Goal: Task Accomplishment & Management: Manage account settings

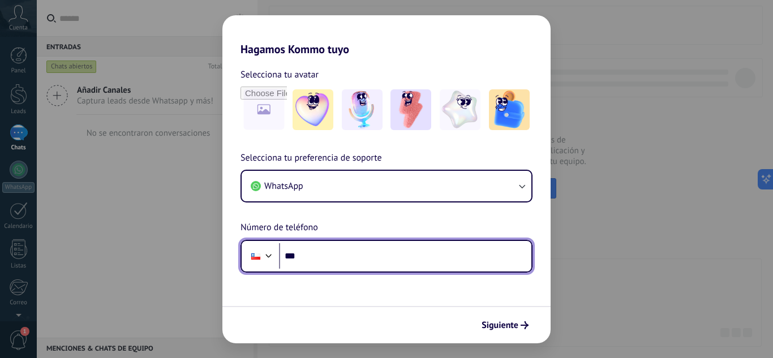
click at [314, 258] on input "***" at bounding box center [405, 256] width 252 height 26
type input "**********"
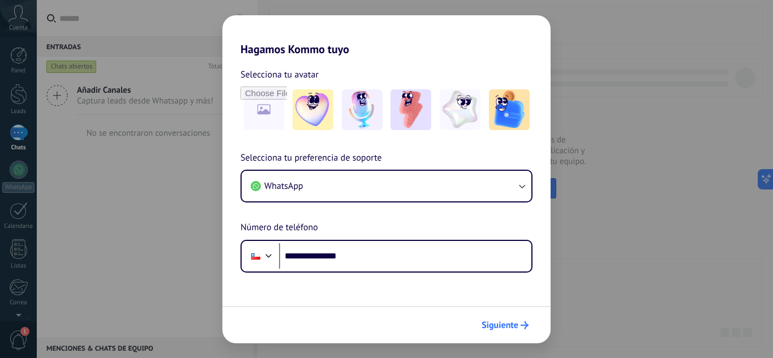
click at [505, 327] on span "Siguiente" at bounding box center [499, 325] width 37 height 8
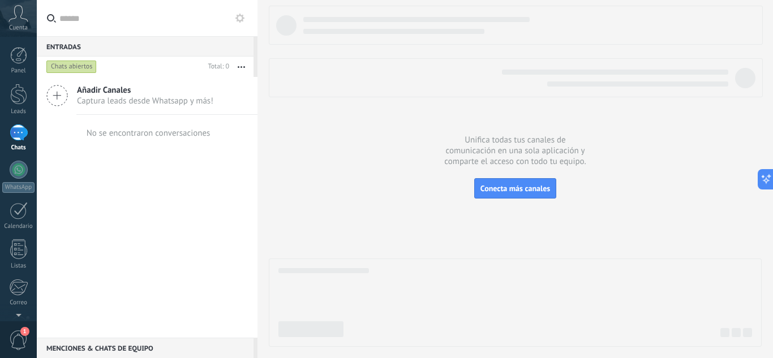
click at [764, 349] on div "Unifica todas tus canales de comunicación en una sola aplicación y comparte el …" at bounding box center [514, 179] width 515 height 358
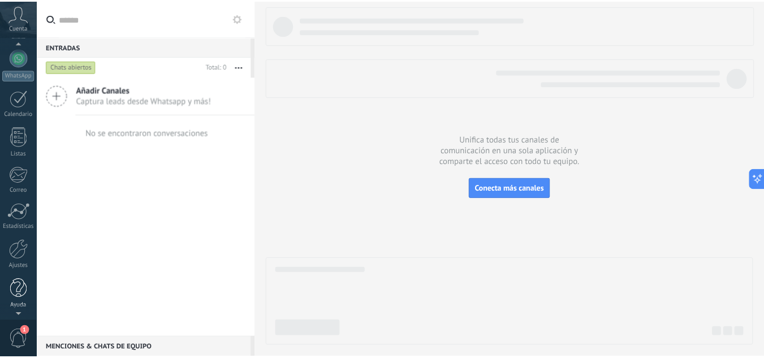
scroll to position [113, 0]
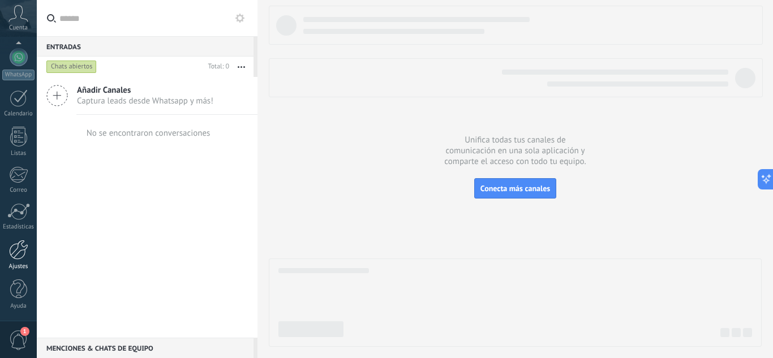
click at [18, 255] on div at bounding box center [18, 250] width 19 height 20
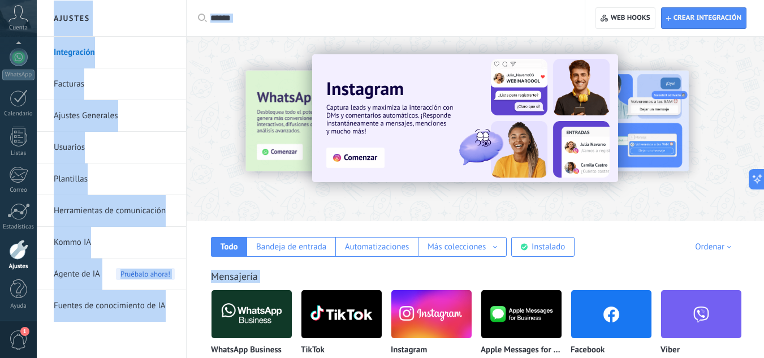
click at [12, 255] on div at bounding box center [18, 250] width 19 height 20
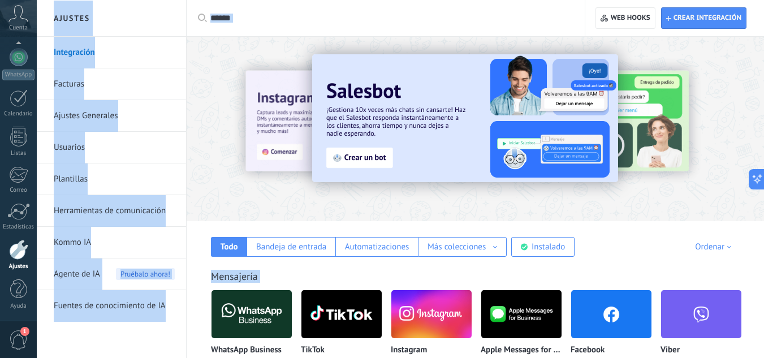
click at [337, 14] on input "text" at bounding box center [389, 18] width 359 height 12
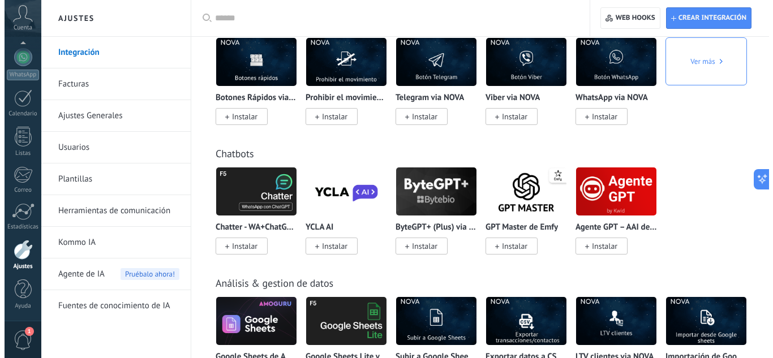
scroll to position [2680, 0]
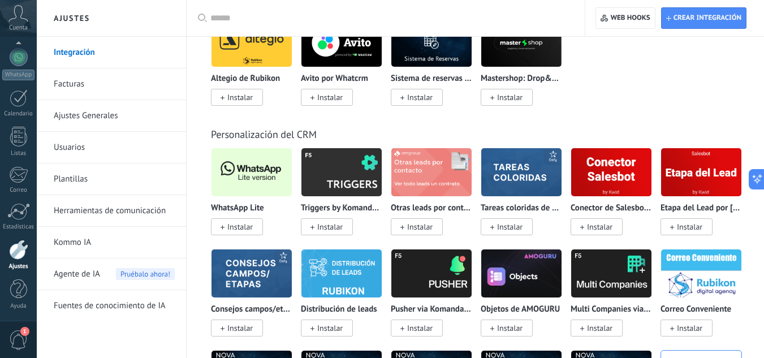
click at [242, 163] on img at bounding box center [252, 172] width 80 height 55
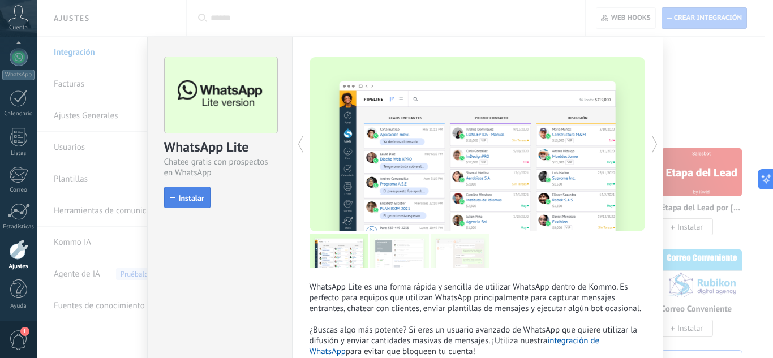
click at [182, 201] on span "Instalar" at bounding box center [191, 198] width 25 height 8
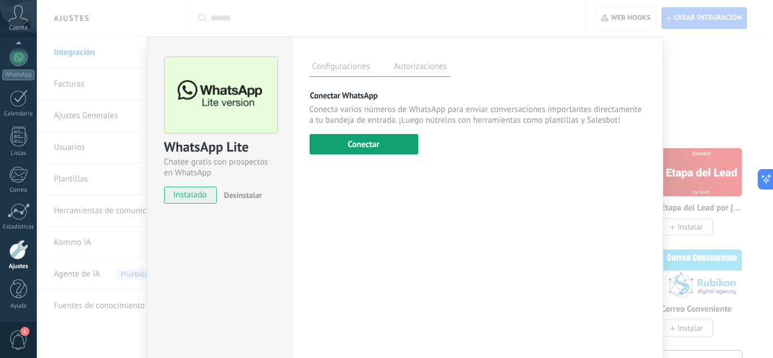
click at [343, 149] on button "Conectar" at bounding box center [363, 144] width 109 height 20
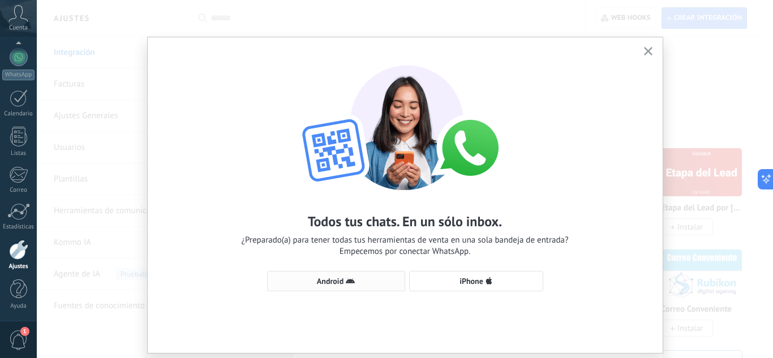
drag, startPoint x: 334, startPoint y: 283, endPoint x: 326, endPoint y: 291, distance: 11.2
click at [326, 291] on button "Android" at bounding box center [336, 281] width 138 height 20
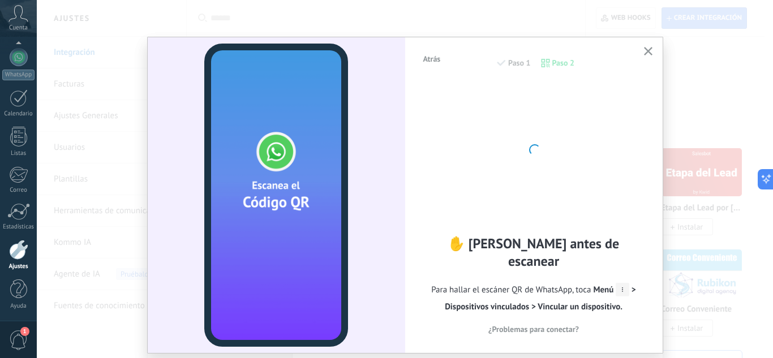
scroll to position [32, 0]
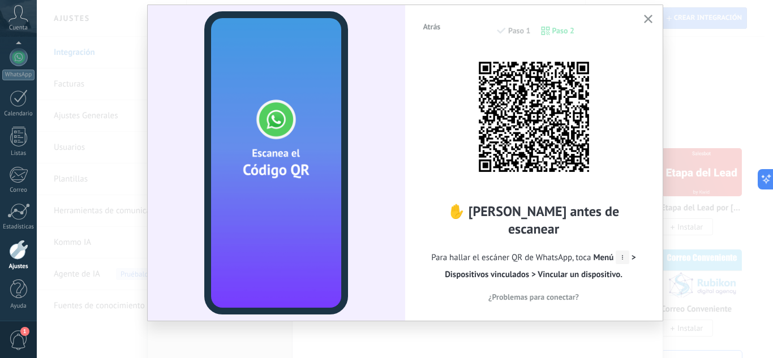
click at [764, 142] on div "Atrás Paso 1 Paso 2 ✋ [PERSON_NAME] antes de escanear Para hallar el escáner QR…" at bounding box center [405, 179] width 736 height 358
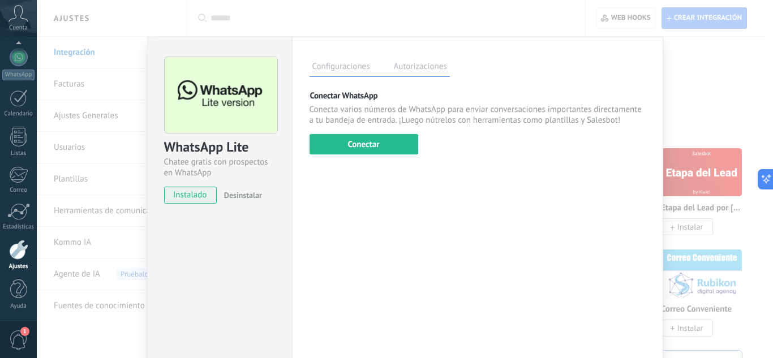
scroll to position [0, 0]
click at [382, 145] on button "Conectar" at bounding box center [363, 144] width 109 height 20
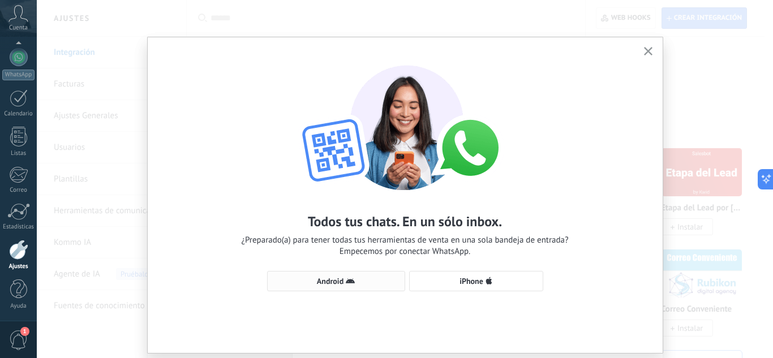
click at [322, 280] on span "Android" at bounding box center [330, 281] width 27 height 8
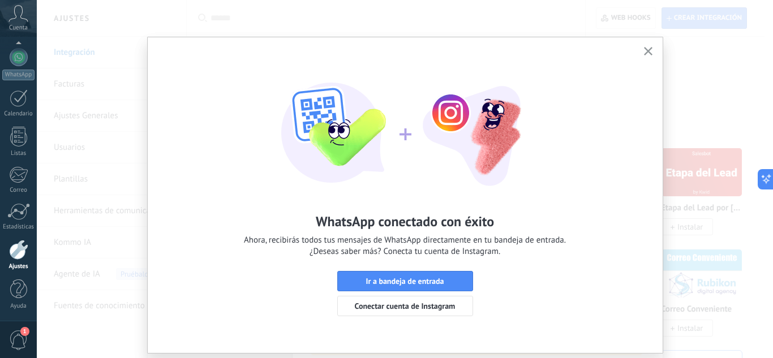
click at [645, 54] on icon "button" at bounding box center [648, 51] width 8 height 8
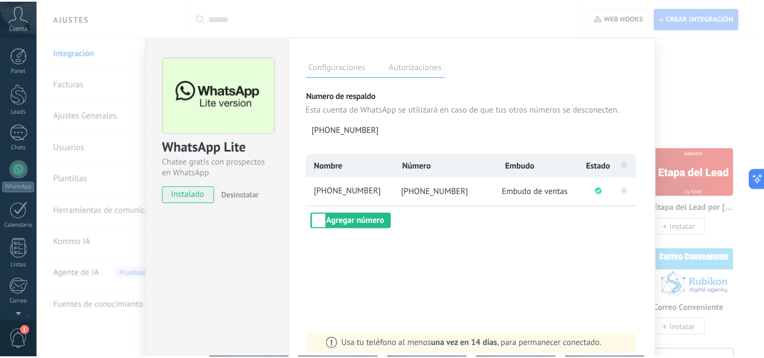
scroll to position [113, 0]
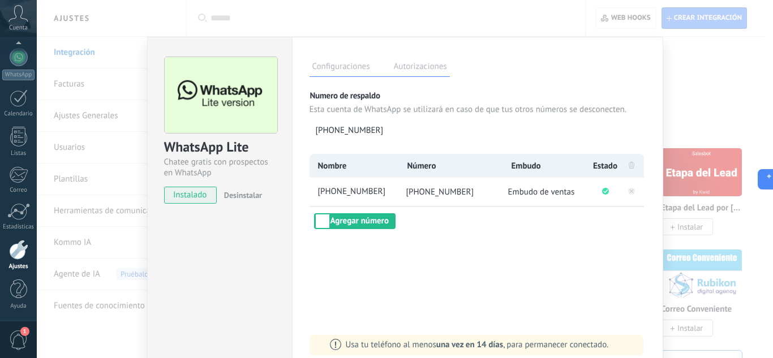
click at [126, 34] on div "WhatsApp Lite Chatee gratis con prospectos en WhatsApp instalado Desinstalar Co…" at bounding box center [405, 179] width 736 height 358
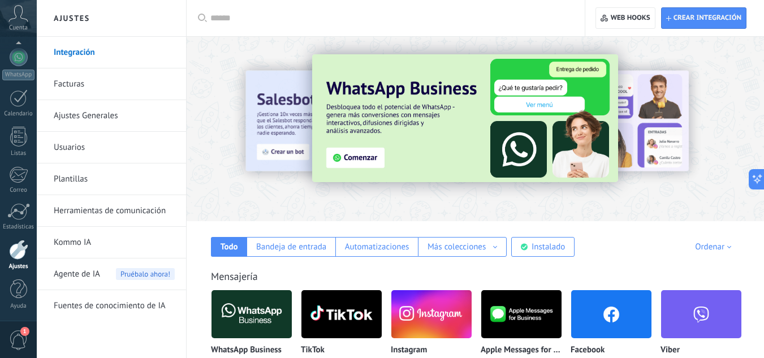
scroll to position [23, 0]
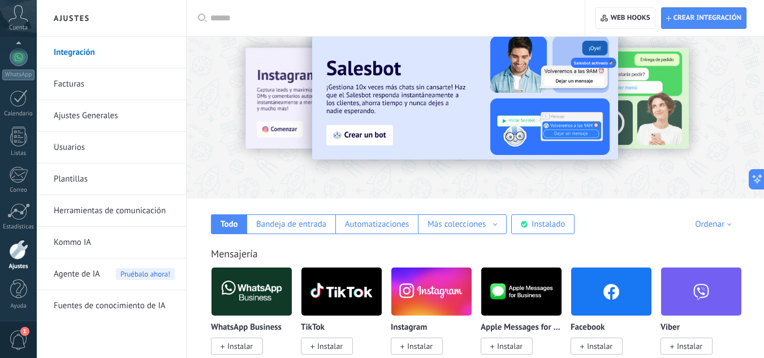
drag, startPoint x: 769, startPoint y: 350, endPoint x: 763, endPoint y: 350, distance: 5.7
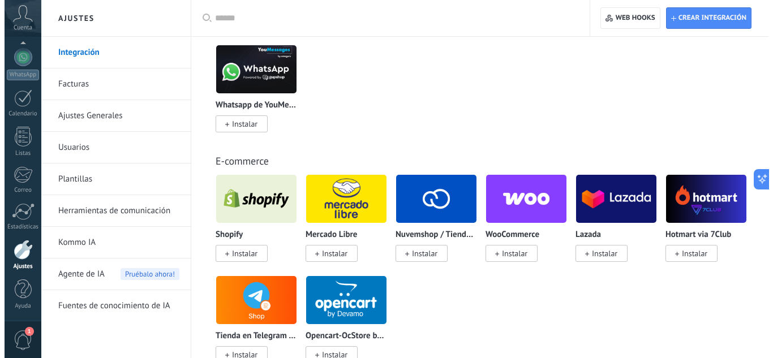
scroll to position [264, 0]
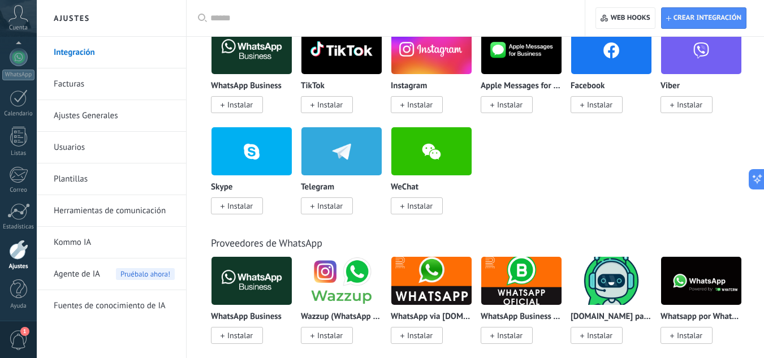
click at [605, 104] on span "Instalar" at bounding box center [599, 105] width 25 height 10
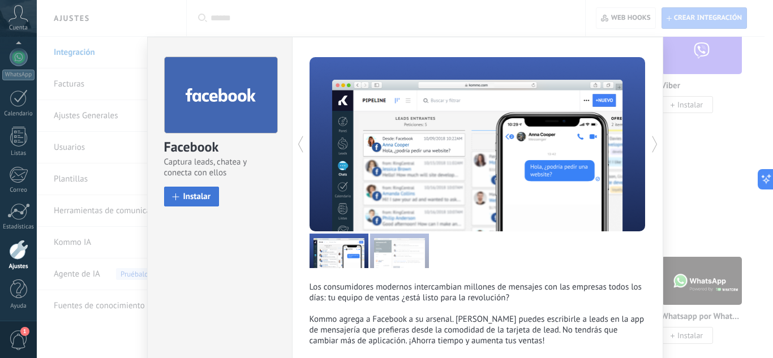
click at [186, 201] on span "Instalar" at bounding box center [197, 196] width 28 height 8
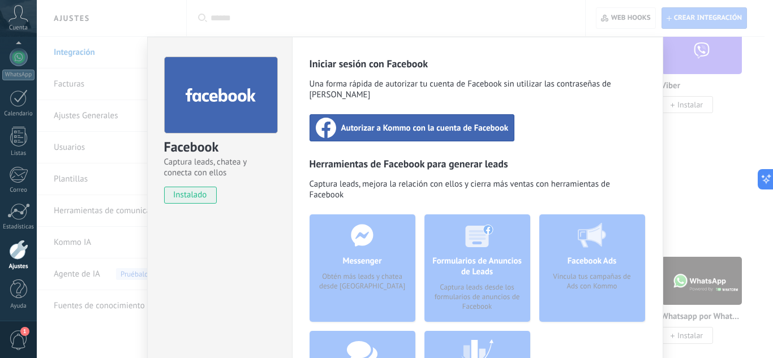
click at [448, 122] on span "Autorizar a Kommo con la cuenta de Facebook" at bounding box center [424, 127] width 167 height 11
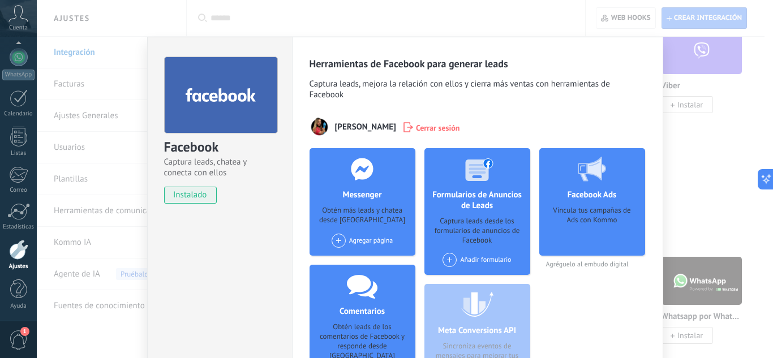
click at [353, 244] on div "Agregar página" at bounding box center [362, 241] width 62 height 14
click at [357, 265] on div "[PERSON_NAME] Spa" at bounding box center [373, 261] width 86 height 25
click at [337, 241] on span at bounding box center [338, 241] width 14 height 14
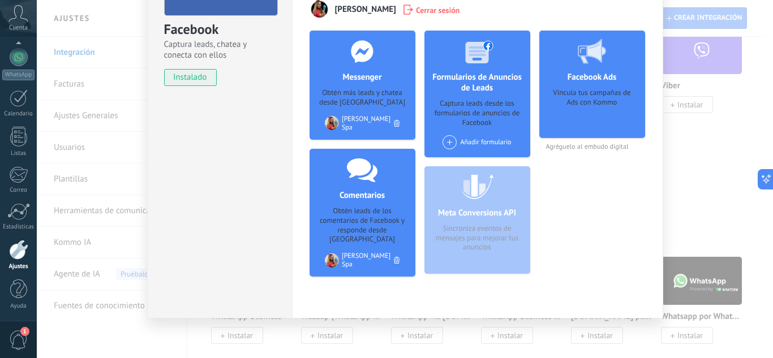
click at [114, 29] on div "Facebook Captura leads, chatea y conecta con ellos instalado Desinstalar Herram…" at bounding box center [405, 179] width 736 height 358
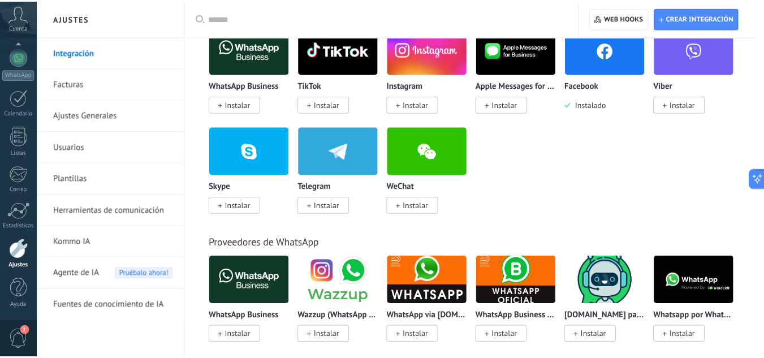
scroll to position [0, 0]
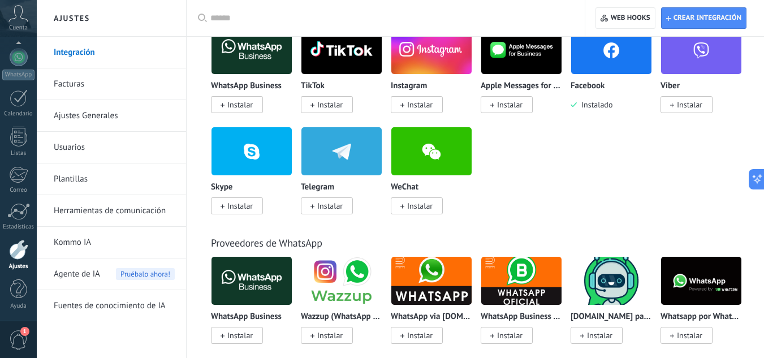
click at [407, 107] on span "Instalar" at bounding box center [419, 105] width 25 height 10
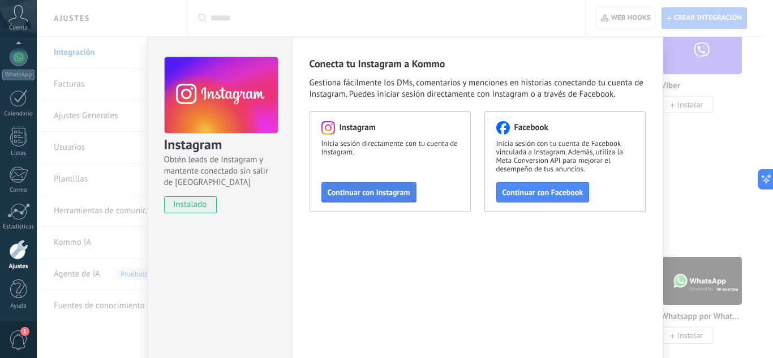
click at [380, 195] on span "Continuar con Instagram" at bounding box center [368, 192] width 83 height 8
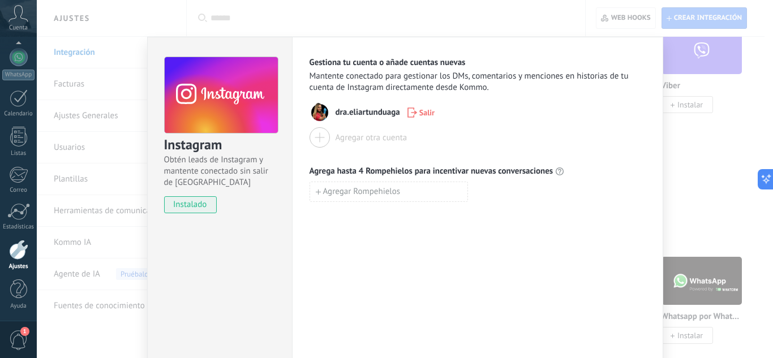
click at [119, 20] on div "Instagram Obtén leads de Instagram y mantente conectado sin salir de Kommo inst…" at bounding box center [405, 179] width 736 height 358
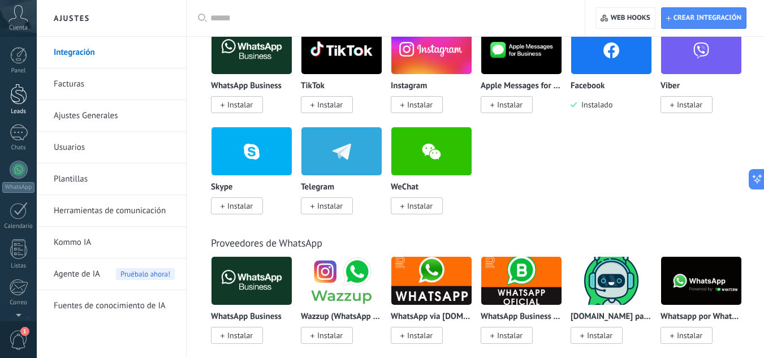
click at [18, 95] on div at bounding box center [18, 94] width 17 height 21
